Goal: Navigation & Orientation: Find specific page/section

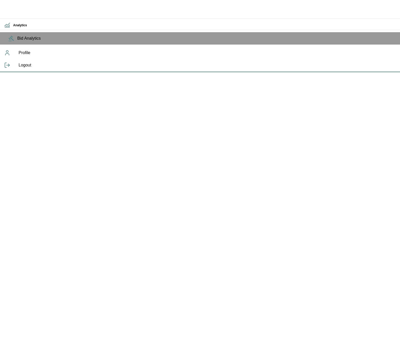
click at [399, 72] on div "Analytics Bid Analytics Profile Logout" at bounding box center [200, 36] width 400 height 72
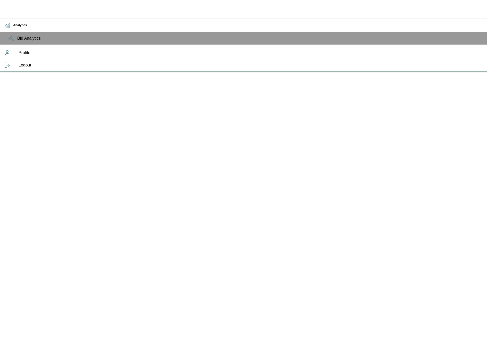
click at [193, 72] on div "Analytics Bid Analytics Profile Logout" at bounding box center [243, 36] width 487 height 72
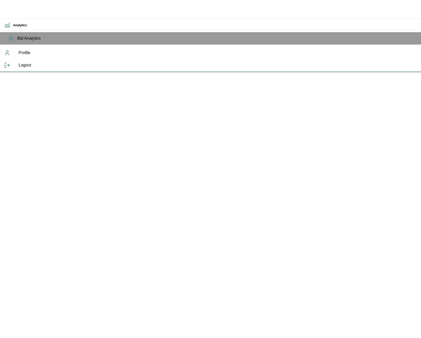
click at [387, 72] on div "Analytics Bid Analytics Profile Logout" at bounding box center [210, 36] width 421 height 72
click at [284, 72] on div "Analytics Bid Analytics Profile Logout" at bounding box center [210, 36] width 421 height 72
